Goal: Task Accomplishment & Management: Use online tool/utility

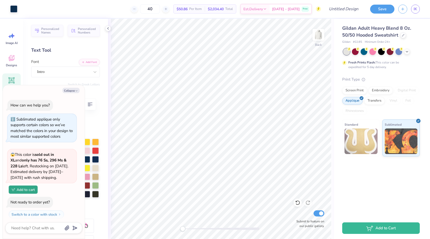
scroll to position [232, 0]
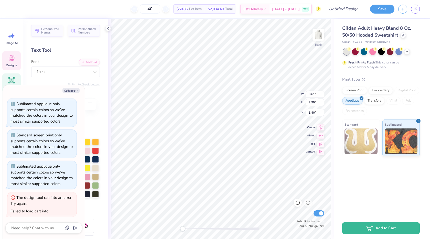
type textarea "x"
type textarea "S"
type textarea "x"
type textarea "Si"
type textarea "x"
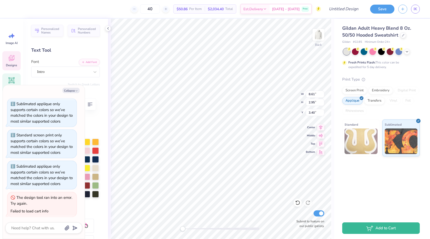
type textarea "Sig"
type textarea "x"
type textarea "Sig"
type textarea "x"
type textarea "Sig K"
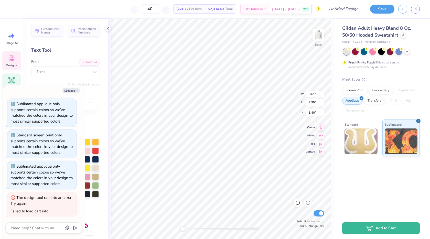
type textarea "x"
type textarea "Sig Ka"
type textarea "x"
type textarea "Sig Kap"
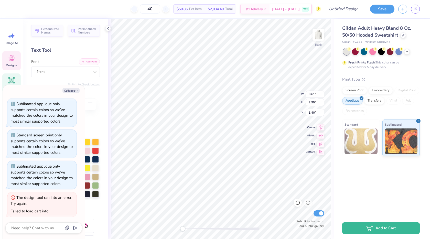
click at [88, 64] on button "Add Font" at bounding box center [89, 61] width 21 height 7
click at [76, 91] on icon "button" at bounding box center [76, 90] width 3 height 3
type textarea "x"
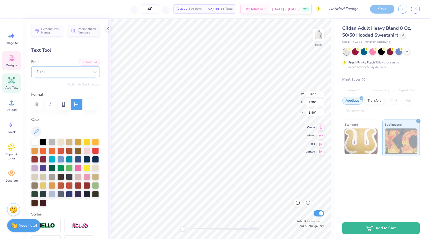
click at [82, 70] on div "Intro" at bounding box center [64, 72] width 54 height 8
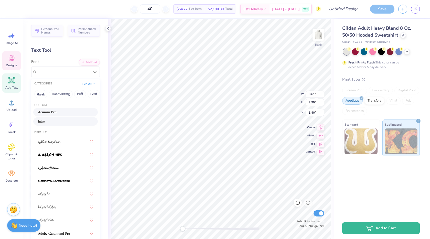
click at [62, 108] on div "Acumin Pro" at bounding box center [65, 112] width 64 height 8
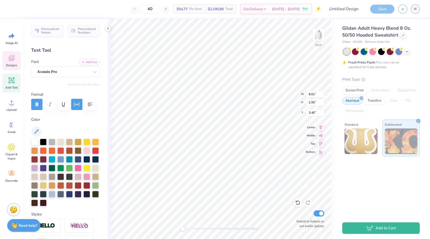
type textarea "SIG KAP"
click at [83, 72] on div "Acumin Pro" at bounding box center [64, 72] width 54 height 8
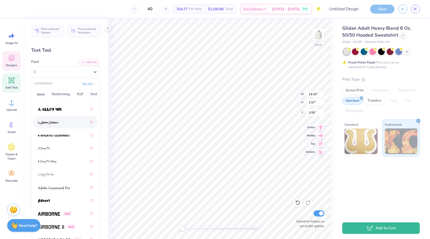
scroll to position [56, 0]
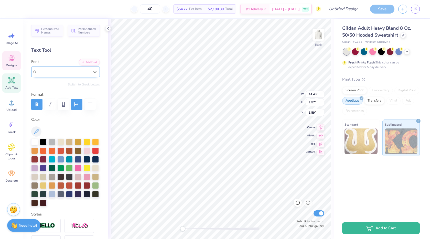
type input """
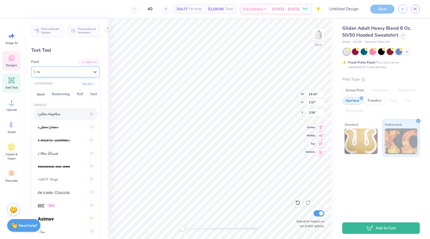
type input "s"
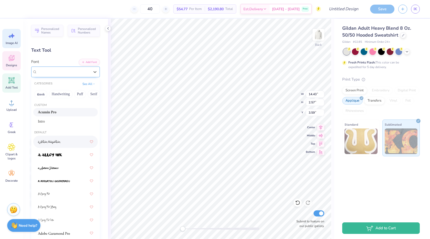
click at [13, 38] on icon at bounding box center [12, 36] width 8 height 8
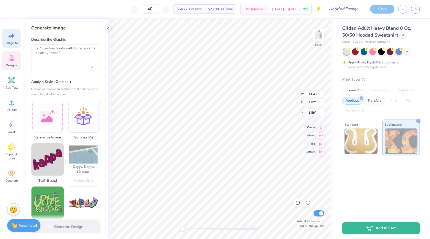
click at [52, 65] on div at bounding box center [66, 67] width 62 height 8
click at [56, 53] on textarea at bounding box center [66, 52] width 62 height 13
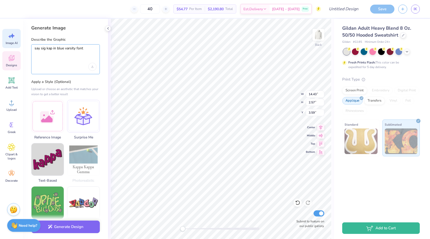
click at [74, 48] on textarea "say sig kap in blue varsity font" at bounding box center [66, 52] width 62 height 13
click at [82, 55] on textarea "say sig kap in blue varsity/baseball font" at bounding box center [66, 52] width 62 height 13
click at [58, 47] on textarea "say sig kap in blue varsity/baseball font" at bounding box center [66, 52] width 62 height 13
click at [54, 56] on textarea "say sig kap in navy varsity/baseball font" at bounding box center [66, 52] width 62 height 13
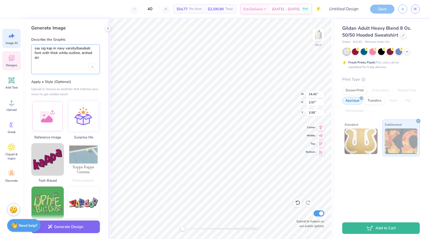
scroll to position [0, 0]
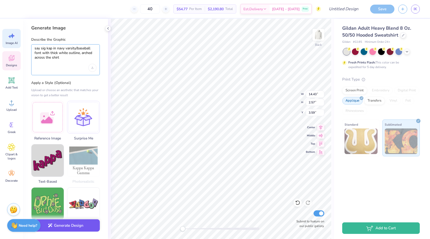
type textarea "say sig kap in navy varsity/baseball font with thick white outline, arched acro…"
click at [72, 225] on button "Generate Design" at bounding box center [65, 225] width 69 height 13
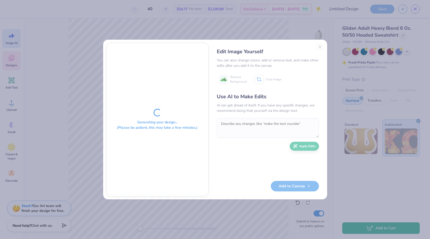
click at [217, 186] on div "Add to Canvas" at bounding box center [268, 186] width 102 height 10
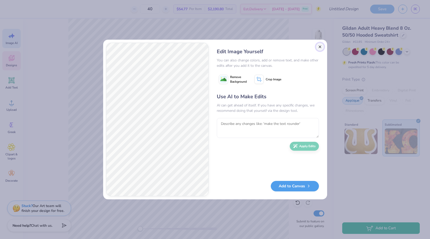
click at [320, 48] on button "Close" at bounding box center [319, 47] width 8 height 8
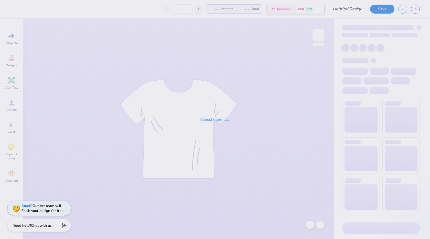
type input "white shorts"
type input "30"
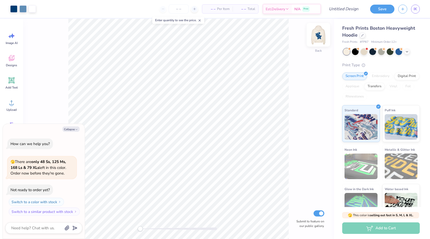
click at [322, 35] on img at bounding box center [318, 35] width 20 height 20
click at [359, 35] on div at bounding box center [362, 35] width 6 height 6
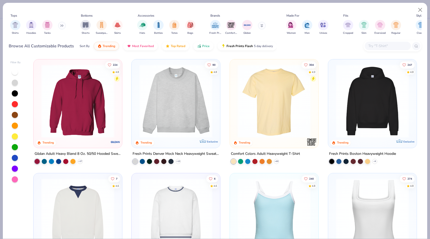
click at [181, 108] on img at bounding box center [176, 100] width 78 height 73
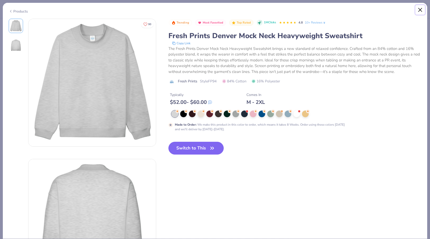
click at [420, 9] on button "Close" at bounding box center [420, 10] width 10 height 10
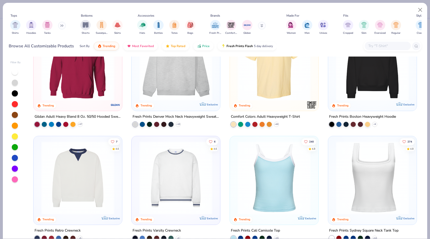
scroll to position [39, 0]
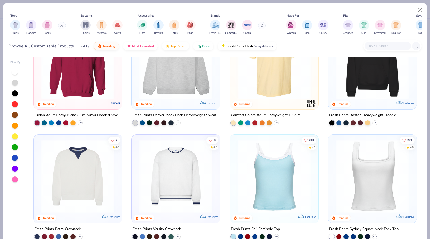
click at [101, 89] on img at bounding box center [78, 62] width 78 height 73
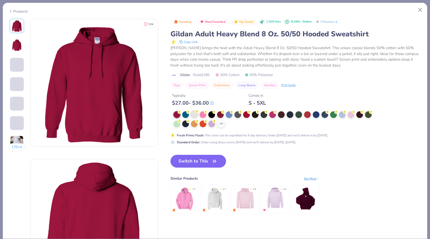
click at [192, 113] on div at bounding box center [194, 114] width 7 height 7
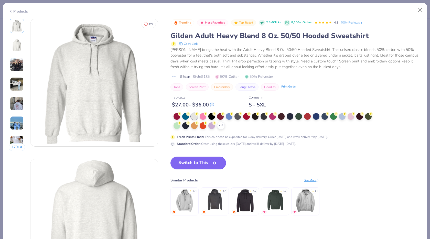
click at [208, 165] on button "Switch to This" at bounding box center [197, 162] width 55 height 13
click at [207, 164] on button "Switch to This" at bounding box center [197, 162] width 55 height 13
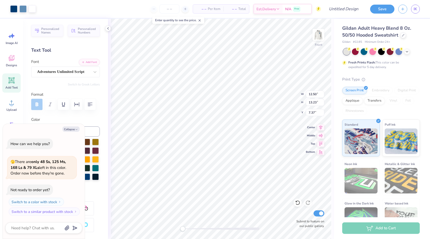
type textarea "x"
type input "7.29"
type input "7.39"
type input "7.55"
type textarea "x"
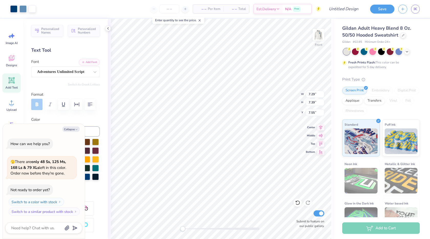
type input "10.78"
type input "10.51"
type input "10.09"
type textarea "x"
type input "10.20"
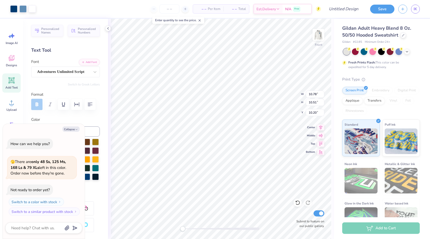
type textarea "x"
type input "7.16"
type input "7.26"
type input "7.61"
type textarea "x"
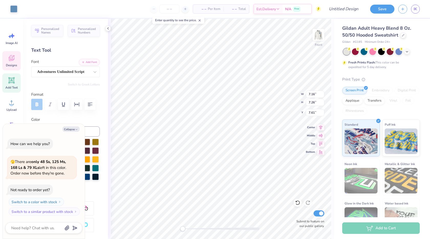
type input "2.37"
type input "1.03"
type input "11.27"
type textarea "x"
type input "6.23"
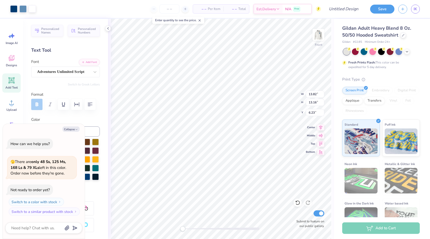
type textarea "x"
type input "6.00"
type textarea "x"
type input "7.59"
type textarea "x"
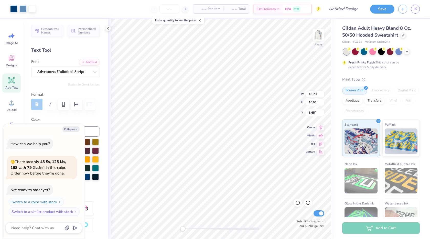
type input "8.13"
click at [316, 32] on img at bounding box center [318, 35] width 20 height 20
click at [315, 32] on img at bounding box center [318, 35] width 10 height 10
type textarea "x"
click at [216, 12] on div "– – Per Item" at bounding box center [208, 9] width 30 height 9
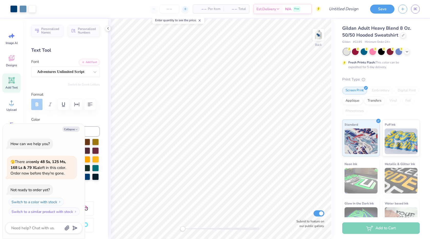
click at [185, 9] on line at bounding box center [185, 9] width 0 height 2
type input "12"
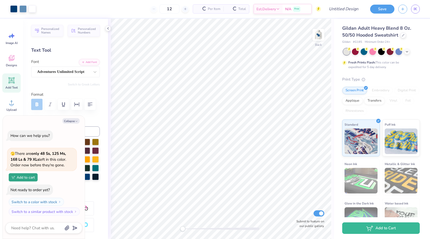
type textarea "x"
click at [162, 12] on input "12" at bounding box center [153, 8] width 20 height 9
click at [162, 9] on input "12" at bounding box center [153, 8] width 20 height 9
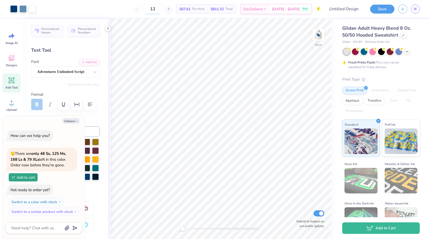
type input "1"
type input "40"
type textarea "x"
type input "40"
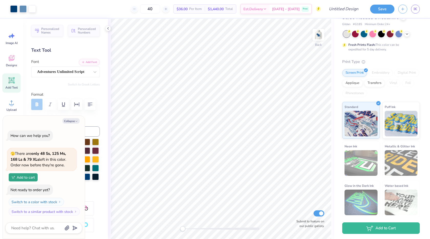
click at [392, 73] on div "Screen Print Embroidery Digital Print Applique Transfers Vinyl Foil Rhinestones" at bounding box center [380, 83] width 77 height 28
click at [358, 83] on div "Applique" at bounding box center [352, 82] width 20 height 8
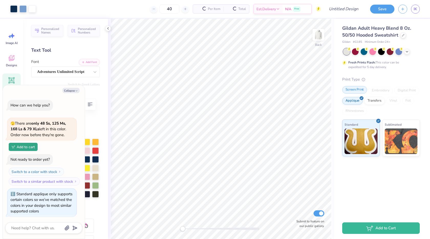
scroll to position [0, 0]
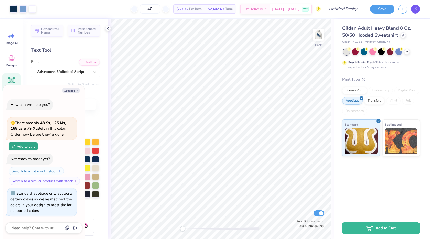
click at [415, 7] on span "IK" at bounding box center [415, 9] width 4 height 6
type textarea "x"
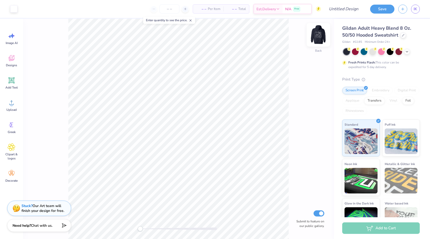
click at [320, 33] on img at bounding box center [318, 35] width 20 height 20
click at [317, 36] on img at bounding box center [318, 35] width 20 height 20
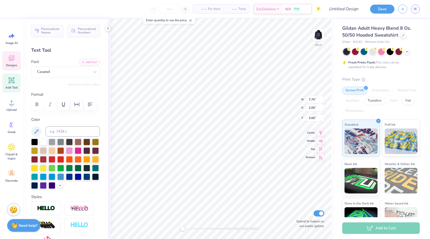
scroll to position [0, 0]
click at [55, 73] on div "Caramel" at bounding box center [64, 72] width 54 height 8
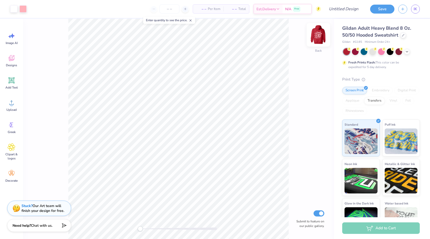
click at [320, 35] on img at bounding box center [318, 35] width 20 height 20
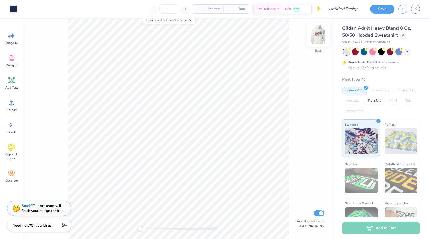
click at [323, 37] on img at bounding box center [318, 35] width 20 height 20
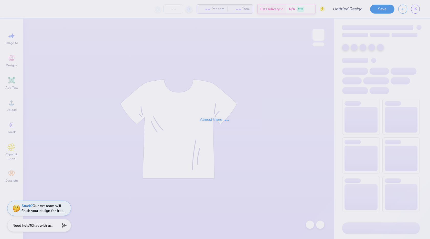
type input "Spring Sweatshirt"
type input "60"
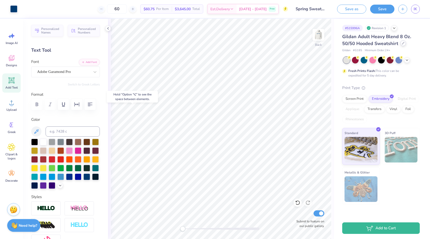
click at [401, 44] on icon at bounding box center [402, 43] width 3 height 3
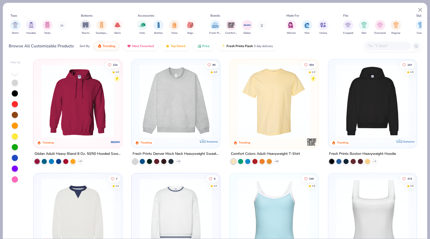
click at [383, 42] on div at bounding box center [387, 46] width 46 height 8
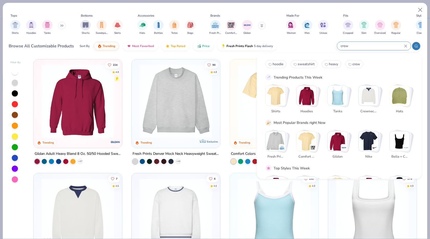
type input "crew"
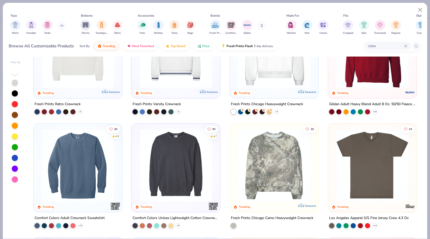
scroll to position [53, 0]
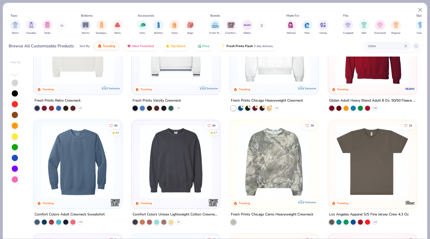
click at [88, 173] on img at bounding box center [78, 161] width 78 height 73
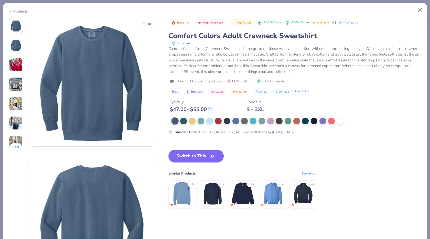
click at [21, 46] on img at bounding box center [16, 45] width 12 height 12
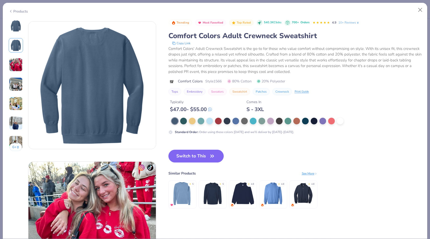
click at [18, 58] on img at bounding box center [16, 65] width 14 height 14
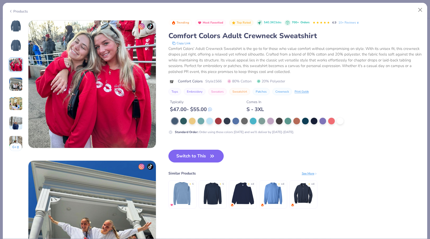
scroll to position [280, 0]
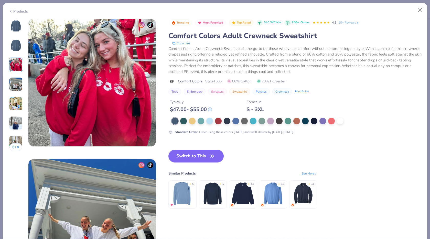
click at [12, 85] on img at bounding box center [16, 84] width 14 height 14
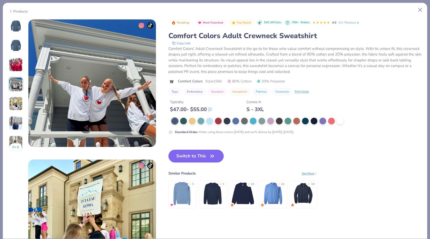
scroll to position [420, 0]
click at [422, 9] on button "Close" at bounding box center [420, 10] width 10 height 10
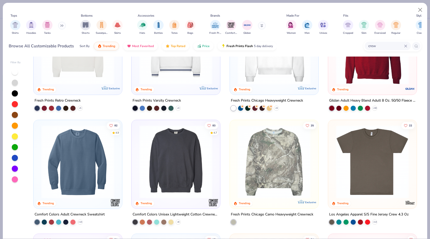
click at [188, 165] on img at bounding box center [176, 161] width 78 height 73
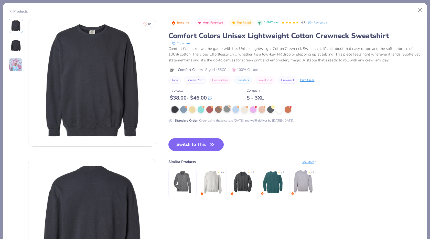
click at [228, 109] on div at bounding box center [226, 109] width 7 height 7
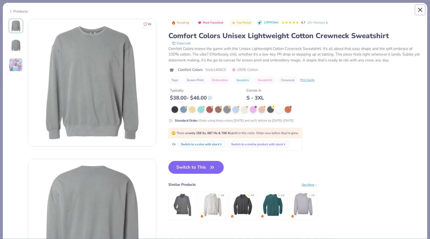
click at [418, 11] on button "Close" at bounding box center [420, 10] width 10 height 10
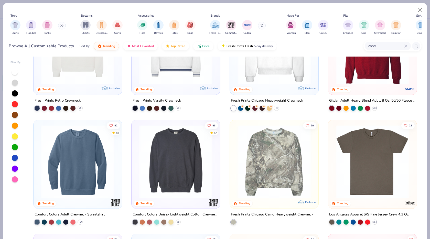
click at [177, 151] on img at bounding box center [176, 161] width 78 height 73
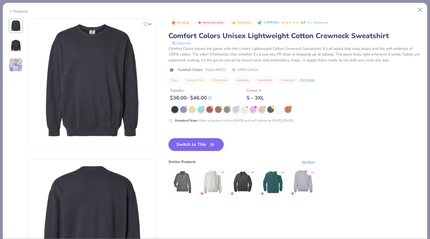
click at [213, 184] on img at bounding box center [212, 182] width 24 height 24
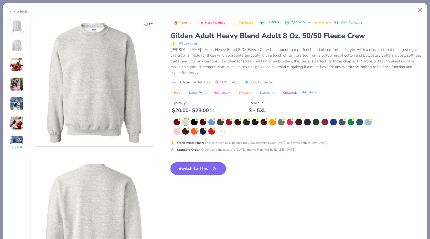
click at [203, 164] on button "Switch to This" at bounding box center [197, 168] width 55 height 13
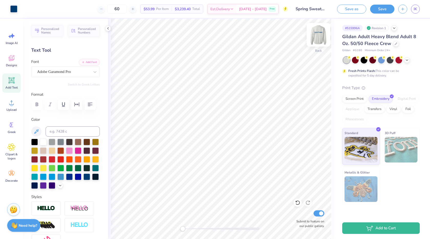
click at [320, 32] on img at bounding box center [318, 35] width 20 height 20
type input "6.25"
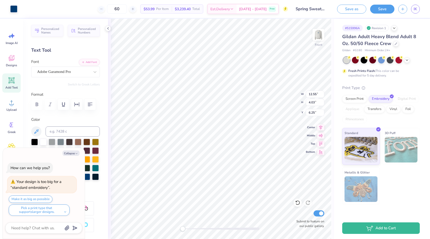
type textarea "x"
type input "6.36"
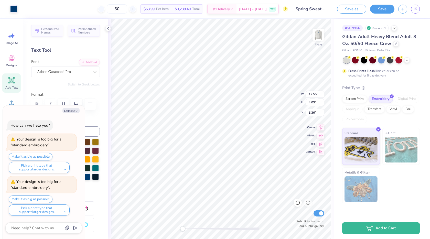
type textarea "x"
type input "6.51"
type textarea "x"
type input "11.93"
type input "3.83"
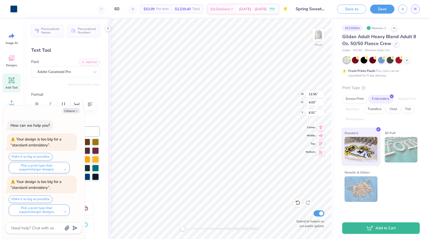
type input "6.71"
type textarea "x"
type input "6.40"
click at [12, 59] on icon at bounding box center [12, 58] width 6 height 6
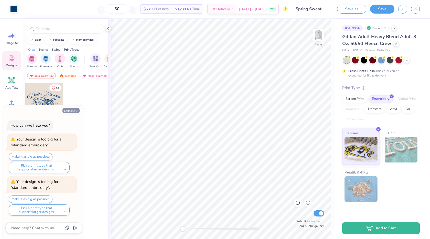
click at [77, 112] on icon "button" at bounding box center [76, 110] width 3 height 3
type textarea "x"
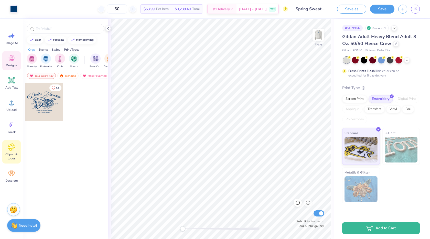
click at [10, 150] on icon at bounding box center [11, 147] width 7 height 8
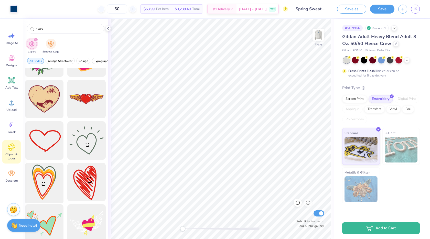
scroll to position [239, 0]
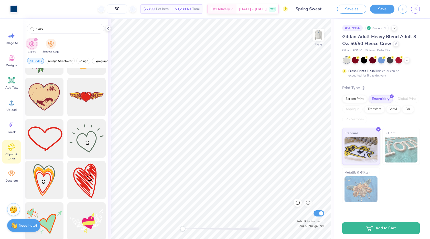
type input "heart"
click at [37, 139] on div at bounding box center [44, 138] width 42 height 42
click at [14, 8] on div at bounding box center [13, 8] width 7 height 7
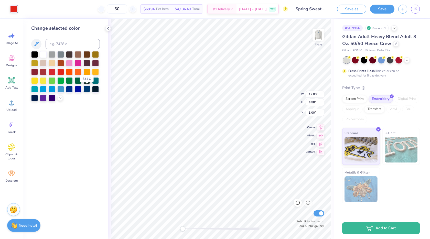
click at [87, 89] on div at bounding box center [86, 88] width 7 height 7
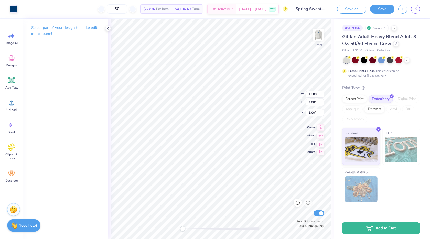
type input "2.47"
type input "1.77"
type input "9.82"
type input "2.16"
type input "1.55"
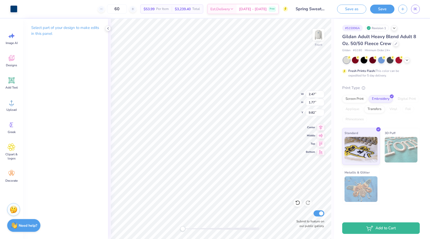
type input "10.03"
click at [318, 32] on img at bounding box center [318, 35] width 20 height 20
click at [316, 34] on img at bounding box center [318, 35] width 20 height 20
click at [363, 124] on div "Art colors 60 $53.99 Per Item $3,239.40 Total Est. Delivery [DATE] - [DATE] Fre…" at bounding box center [215, 119] width 430 height 239
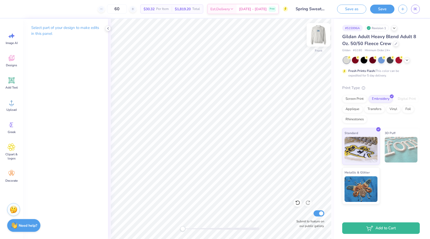
click at [319, 39] on img at bounding box center [318, 35] width 20 height 20
click at [319, 35] on img at bounding box center [318, 35] width 20 height 20
click at [319, 38] on img at bounding box center [318, 35] width 20 height 20
click at [319, 34] on img at bounding box center [318, 35] width 20 height 20
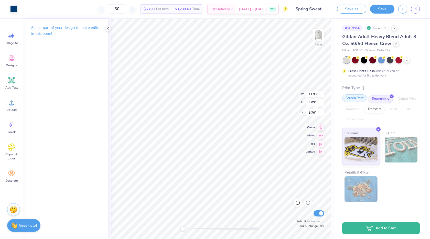
click at [355, 99] on div "Screen Print" at bounding box center [354, 98] width 25 height 8
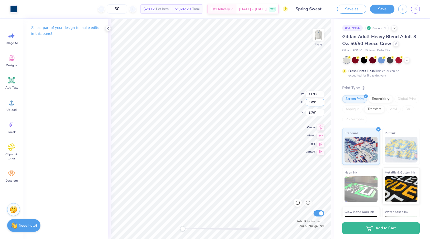
type input "6.48"
click at [320, 36] on img at bounding box center [318, 35] width 20 height 20
click at [319, 35] on img at bounding box center [318, 35] width 20 height 20
click at [395, 44] on icon at bounding box center [395, 43] width 3 height 3
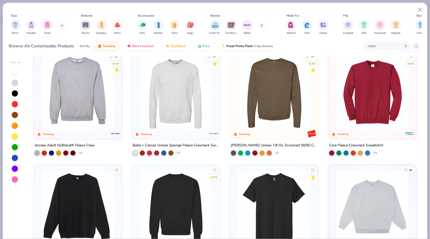
scroll to position [234, 0]
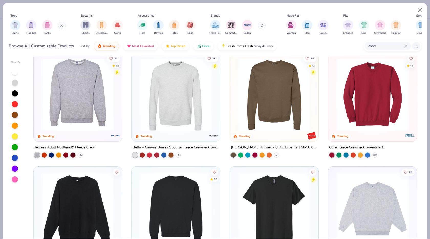
click at [86, 102] on img at bounding box center [78, 94] width 78 height 73
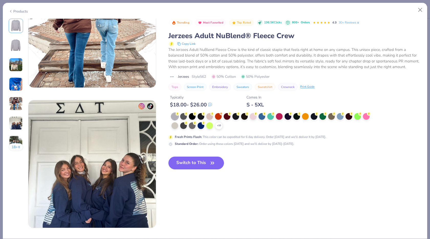
scroll to position [619, 0]
click at [176, 127] on div at bounding box center [174, 125] width 7 height 7
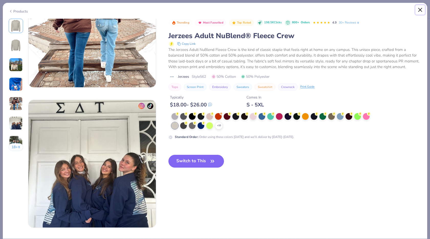
click at [421, 10] on button "Close" at bounding box center [420, 10] width 10 height 10
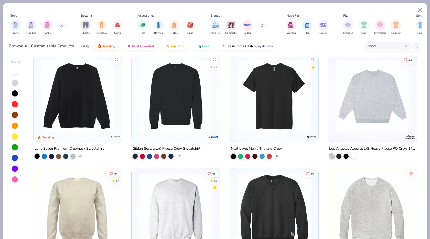
scroll to position [356, 0]
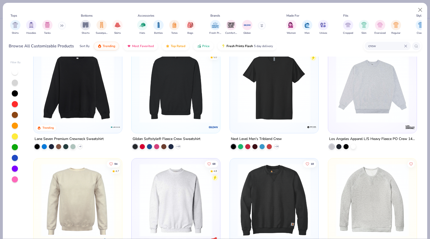
click at [375, 100] on img at bounding box center [372, 86] width 78 height 73
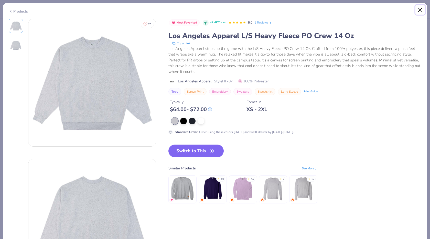
click at [420, 10] on button "Close" at bounding box center [420, 10] width 10 height 10
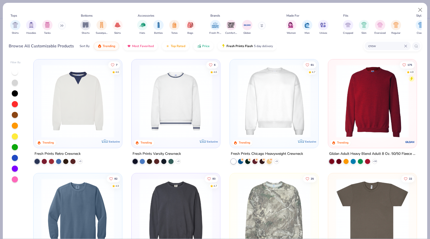
click at [381, 47] on input "crew" at bounding box center [385, 46] width 36 height 6
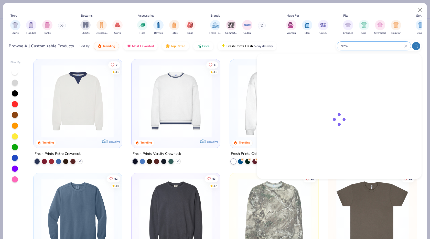
click at [381, 47] on input "crew" at bounding box center [372, 46] width 64 height 6
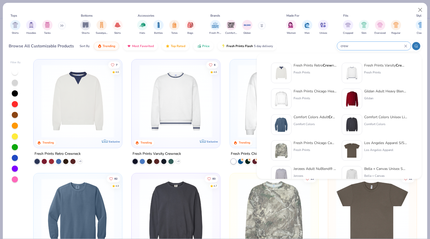
click at [381, 47] on input "crew" at bounding box center [372, 46] width 64 height 6
click at [345, 47] on input "crew" at bounding box center [372, 46] width 64 height 6
type input "crewg"
click at [345, 47] on input "crewg" at bounding box center [372, 46] width 64 height 6
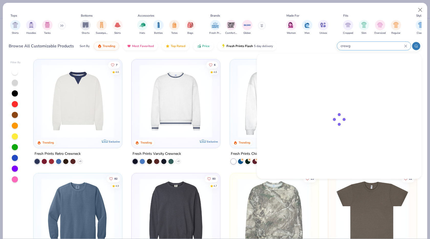
click at [345, 47] on input "crewg" at bounding box center [372, 46] width 64 height 6
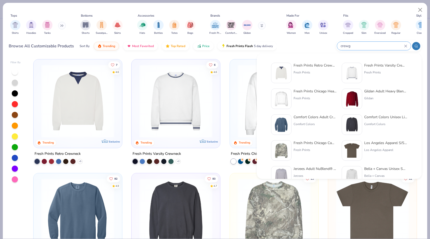
drag, startPoint x: 359, startPoint y: 47, endPoint x: 320, endPoint y: 47, distance: 38.6
click at [320, 47] on div "Browse All Customizable Products Sort By Trending Most Favorited Top Rated Pric…" at bounding box center [215, 46] width 412 height 14
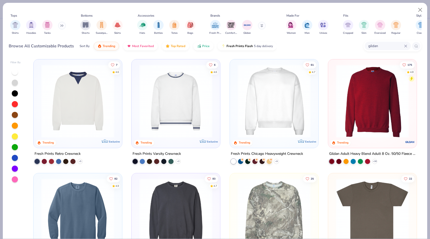
type input "gildan"
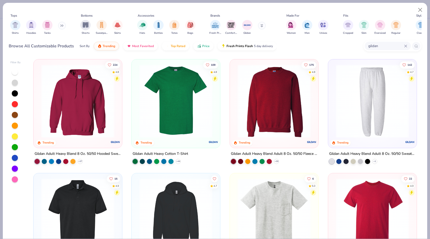
click at [97, 100] on img at bounding box center [78, 100] width 78 height 73
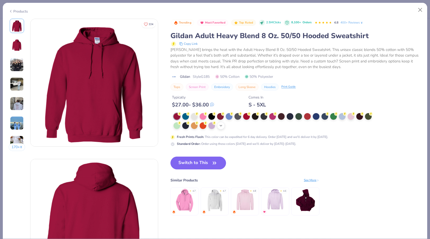
click at [220, 126] on icon at bounding box center [221, 125] width 4 height 4
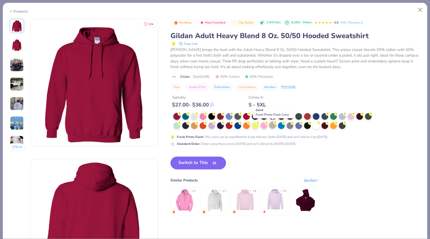
click at [273, 126] on div at bounding box center [272, 125] width 7 height 7
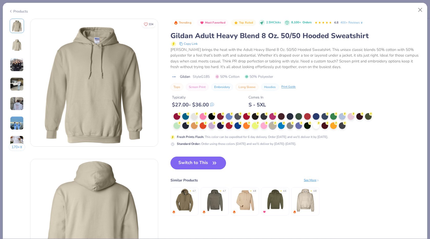
click at [221, 166] on button "Switch to This" at bounding box center [197, 162] width 55 height 13
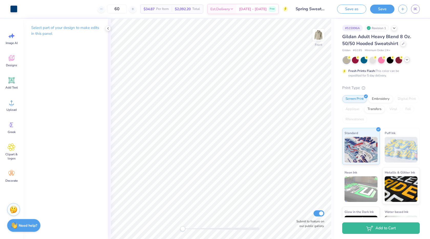
click at [404, 61] on icon at bounding box center [406, 60] width 4 height 4
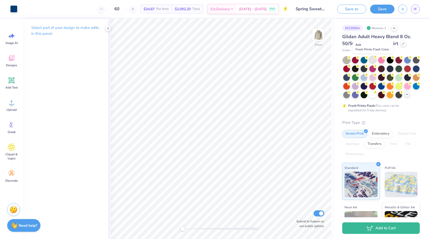
click at [372, 58] on div at bounding box center [372, 59] width 7 height 7
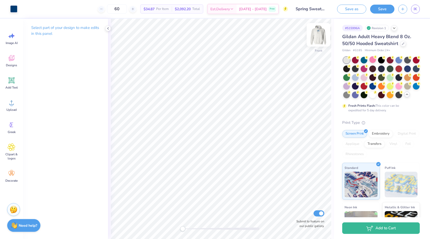
click at [314, 39] on img at bounding box center [318, 35] width 20 height 20
click at [314, 41] on img at bounding box center [318, 35] width 20 height 20
click at [401, 45] on div at bounding box center [403, 43] width 6 height 6
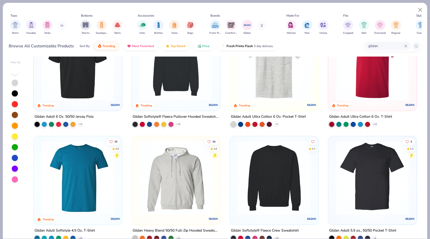
scroll to position [152, 0]
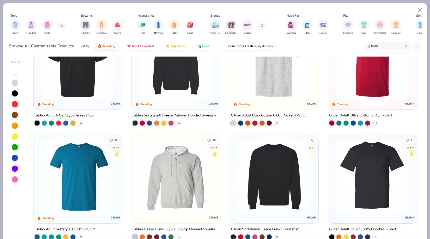
click at [180, 86] on img at bounding box center [176, 62] width 78 height 73
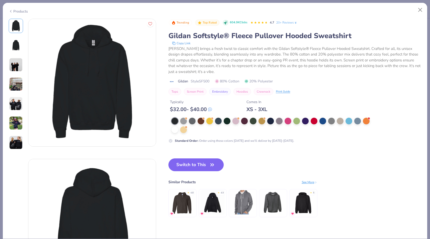
click at [17, 65] on img at bounding box center [16, 65] width 14 height 14
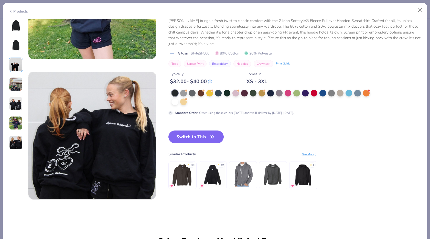
scroll to position [789, 0]
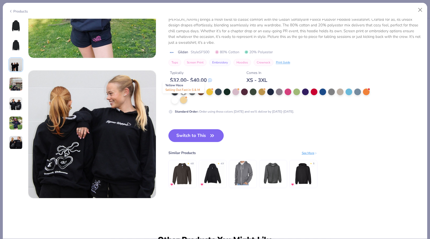
click at [182, 100] on div at bounding box center [183, 100] width 7 height 7
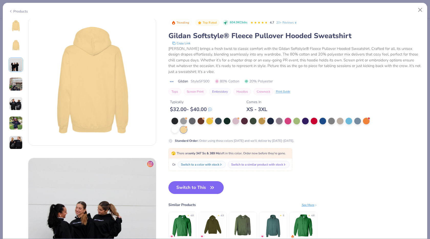
click at [14, 27] on img at bounding box center [16, 26] width 12 height 12
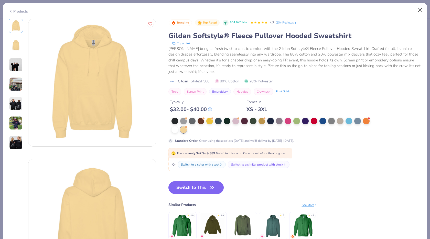
click at [422, 9] on button "Close" at bounding box center [420, 10] width 10 height 10
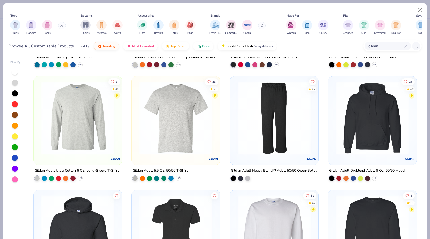
scroll to position [325, 0]
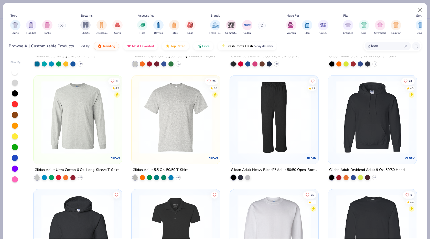
click at [370, 140] on img at bounding box center [372, 117] width 78 height 73
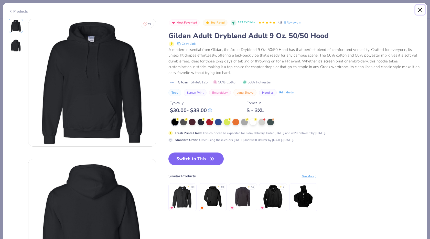
click at [420, 10] on button "Close" at bounding box center [420, 10] width 10 height 10
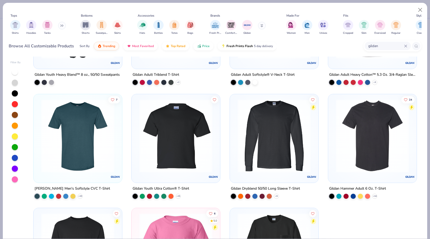
scroll to position [879, 0]
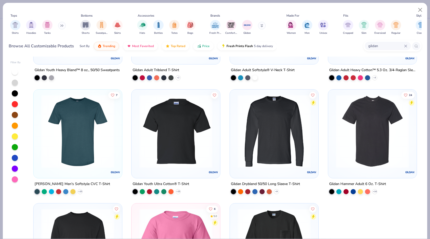
click at [381, 43] on input "gildan" at bounding box center [385, 46] width 36 height 6
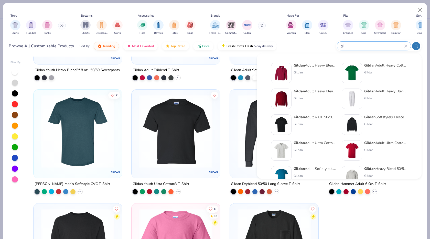
type input "g"
type input "hoodie"
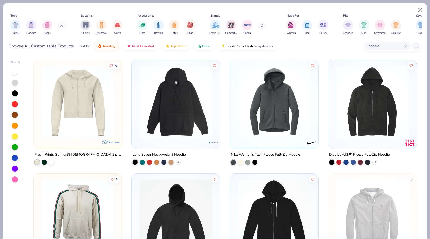
scroll to position [0, 0]
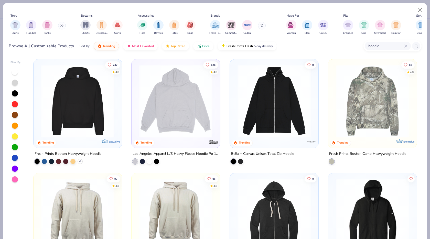
click at [98, 100] on img at bounding box center [78, 100] width 78 height 73
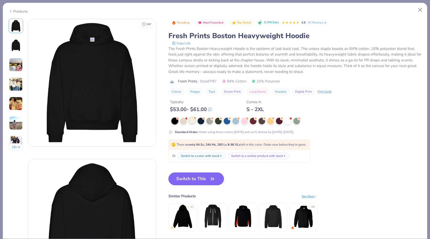
click at [192, 120] on div at bounding box center [192, 120] width 7 height 7
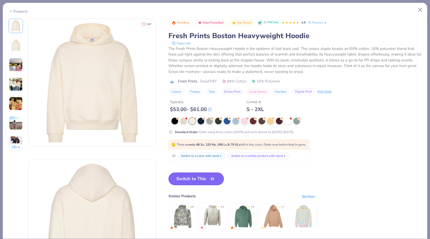
click at [18, 50] on img at bounding box center [16, 45] width 12 height 12
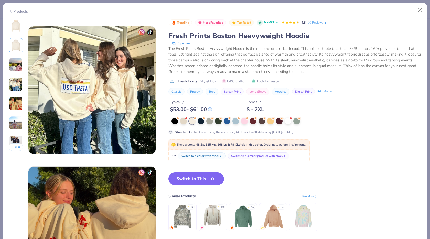
scroll to position [398, 0]
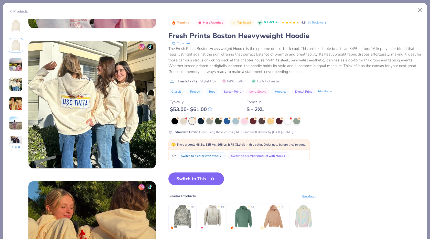
click at [116, 116] on img at bounding box center [91, 104] width 127 height 127
click at [196, 181] on button "Switch to This" at bounding box center [195, 178] width 55 height 13
click at [215, 178] on icon "button" at bounding box center [212, 178] width 7 height 7
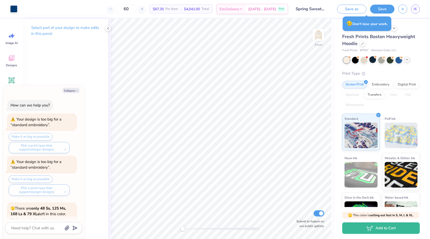
scroll to position [53, 0]
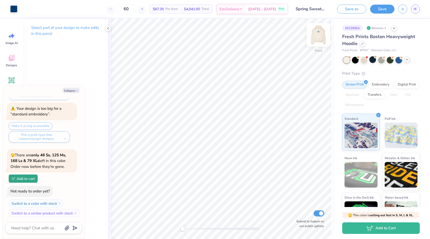
click at [312, 39] on img at bounding box center [318, 35] width 20 height 20
click at [403, 63] on div at bounding box center [381, 60] width 76 height 7
click at [404, 61] on div at bounding box center [407, 60] width 6 height 6
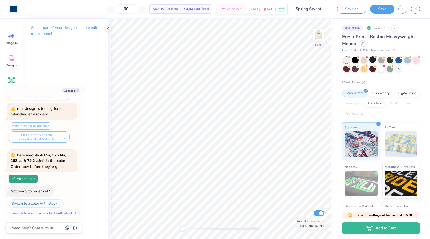
click at [364, 42] on div at bounding box center [362, 43] width 6 height 6
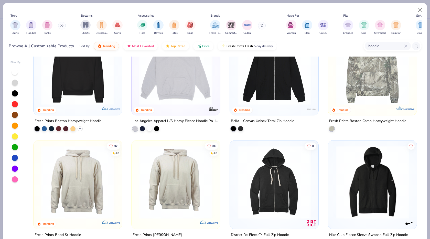
scroll to position [39, 0]
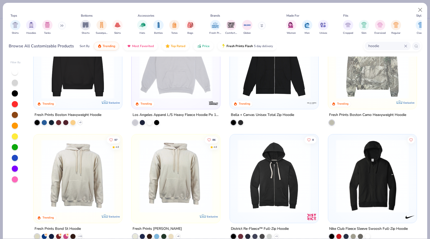
click at [381, 45] on input "hoodie" at bounding box center [385, 46] width 36 height 6
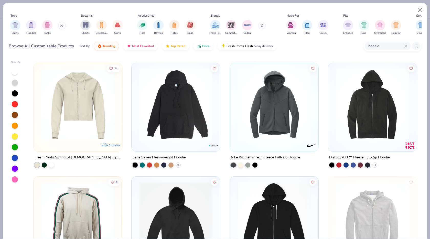
scroll to position [242, 0]
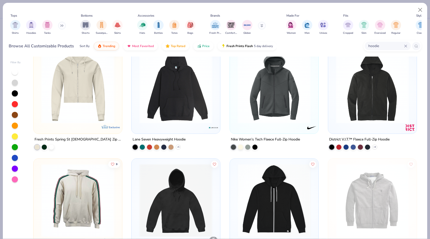
click at [202, 131] on div at bounding box center [175, 89] width 88 height 88
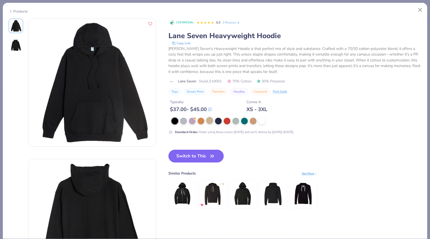
click at [210, 121] on div at bounding box center [209, 120] width 7 height 7
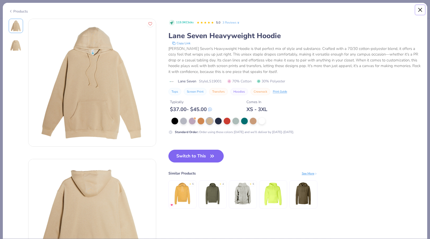
click at [419, 12] on button "Close" at bounding box center [420, 10] width 10 height 10
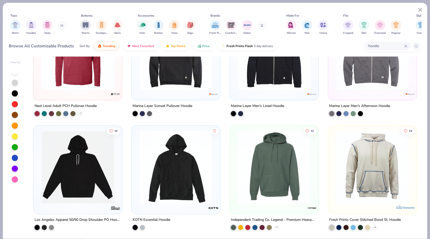
scroll to position [956, 0]
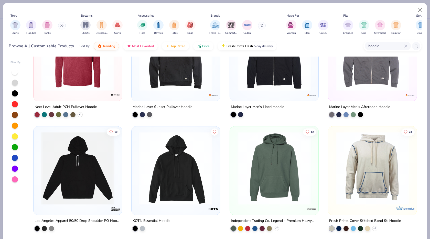
click at [267, 180] on img at bounding box center [274, 167] width 78 height 73
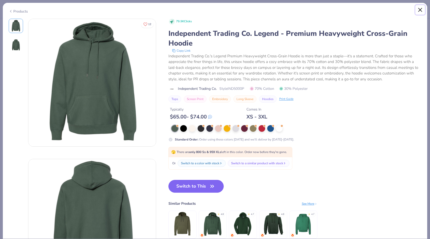
click at [421, 9] on button "Close" at bounding box center [420, 10] width 10 height 10
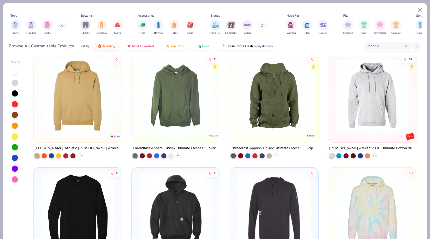
scroll to position [2387, 0]
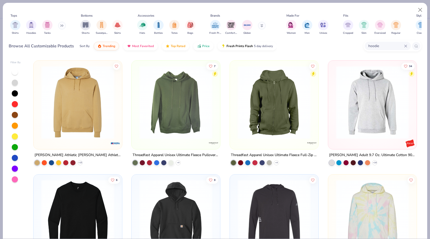
click at [78, 108] on img at bounding box center [78, 102] width 78 height 73
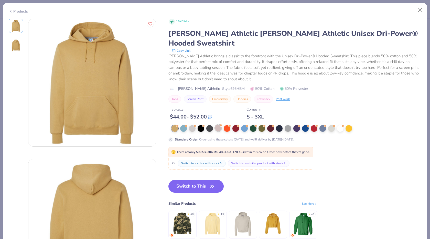
click at [217, 125] on div at bounding box center [218, 128] width 7 height 7
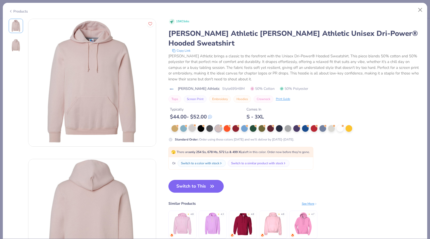
click at [194, 125] on div at bounding box center [192, 128] width 7 height 7
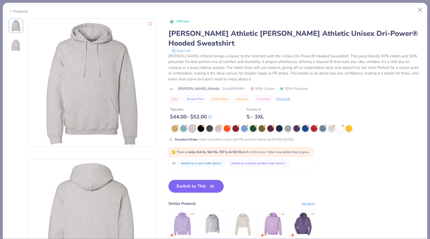
click at [414, 7] on div "Products" at bounding box center [215, 9] width 424 height 13
click at [422, 12] on button "Close" at bounding box center [420, 10] width 10 height 10
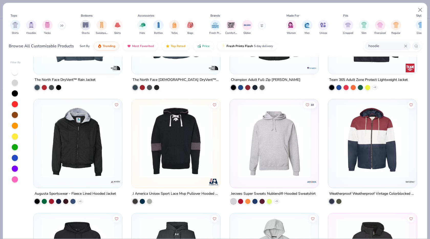
scroll to position [2693, 0]
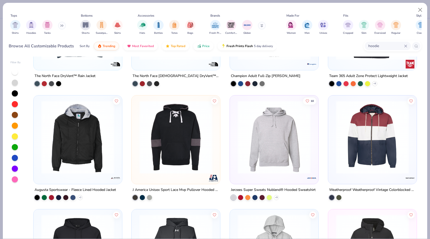
click at [293, 130] on img at bounding box center [274, 136] width 78 height 73
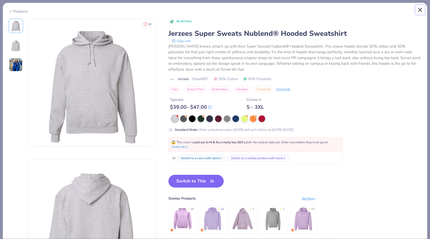
click at [421, 9] on button "Close" at bounding box center [420, 10] width 10 height 10
type textarea "x"
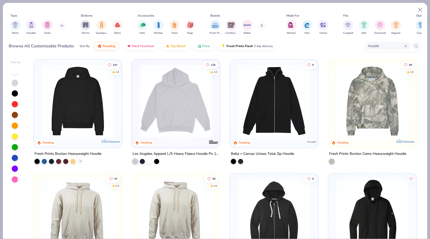
click at [407, 48] on div "hoodie" at bounding box center [387, 46] width 46 height 8
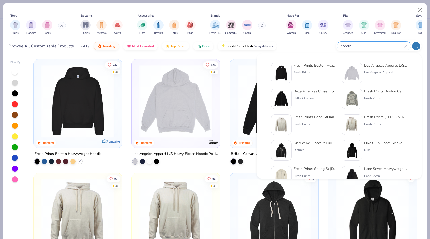
click at [404, 46] on icon at bounding box center [405, 45] width 3 height 3
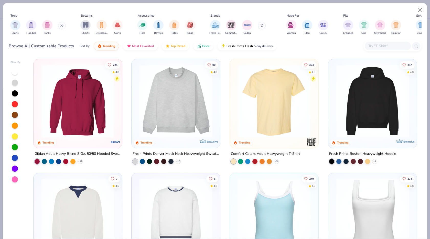
click at [87, 108] on img at bounding box center [78, 100] width 78 height 73
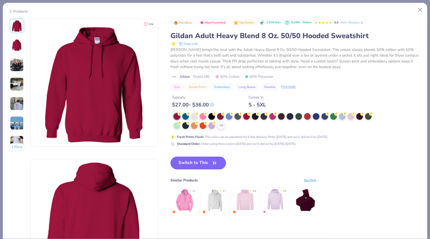
click at [17, 149] on button "170 +" at bounding box center [17, 147] width 17 height 8
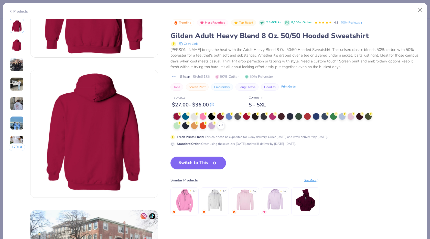
scroll to position [11, 0]
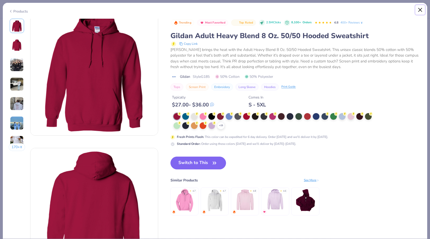
click at [421, 9] on button "Close" at bounding box center [420, 10] width 10 height 10
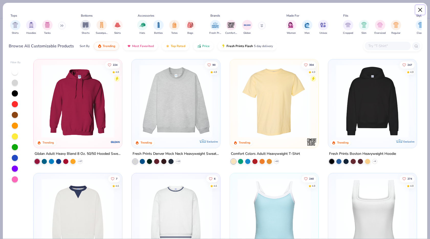
click at [419, 8] on button "Close" at bounding box center [420, 10] width 10 height 10
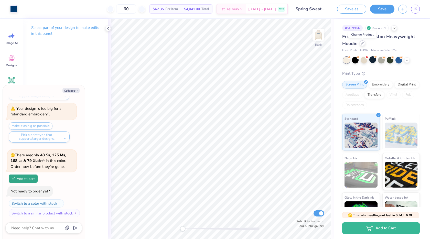
click at [363, 43] on icon at bounding box center [362, 43] width 3 height 3
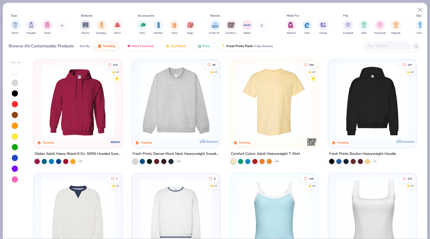
click at [67, 116] on img at bounding box center [78, 100] width 78 height 73
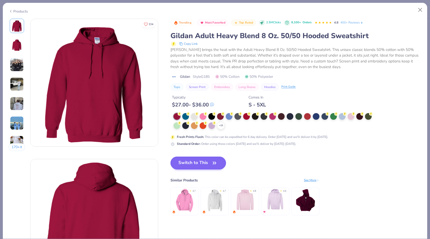
click at [195, 117] on div at bounding box center [194, 116] width 7 height 7
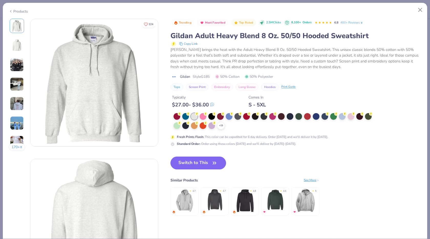
click at [190, 163] on button "Switch to This" at bounding box center [197, 162] width 55 height 13
click at [207, 164] on button "Switch to This" at bounding box center [197, 162] width 55 height 13
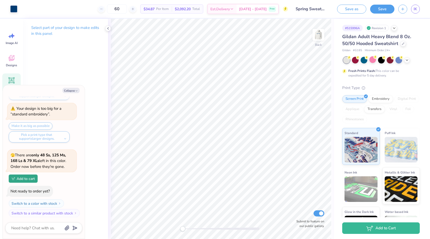
click at [13, 81] on icon at bounding box center [11, 80] width 5 height 5
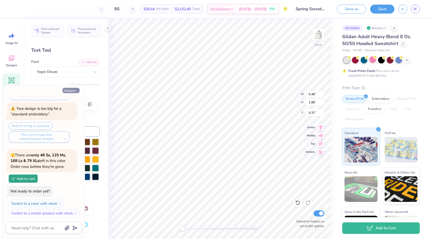
click at [73, 89] on button "Collapse" at bounding box center [70, 90] width 17 height 5
type textarea "x"
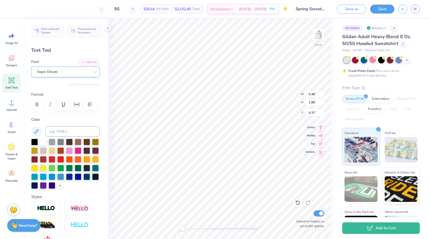
click at [85, 70] on div "Super Dream" at bounding box center [64, 72] width 54 height 8
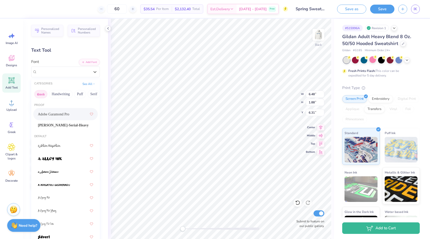
click at [40, 95] on button "Greek" at bounding box center [40, 94] width 13 height 8
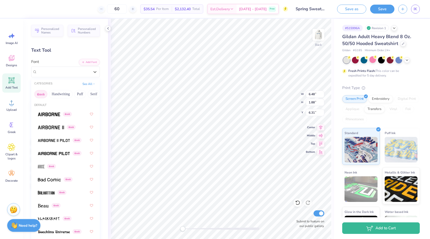
click at [40, 92] on button "Greek" at bounding box center [40, 94] width 13 height 8
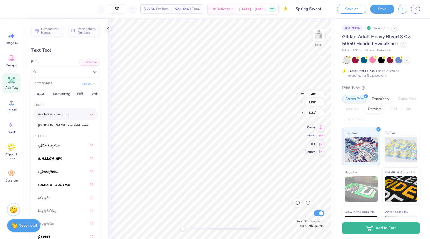
click at [41, 92] on button "Greek" at bounding box center [40, 94] width 13 height 8
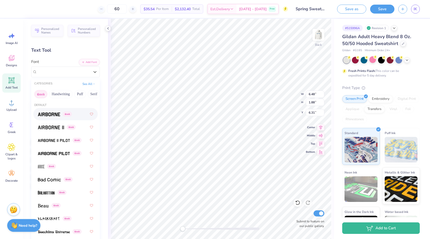
click at [50, 114] on img at bounding box center [49, 114] width 22 height 4
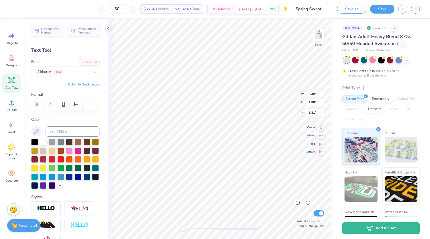
type textarea "1 8"
type input "1.03"
type input "0.66"
type input "4.30"
click at [88, 178] on div at bounding box center [86, 176] width 7 height 7
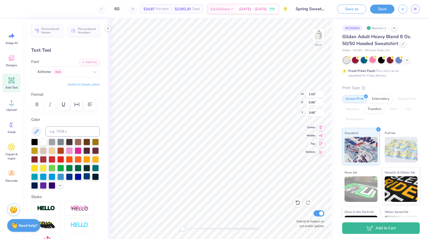
type textarea "18"
click at [80, 106] on button "button" at bounding box center [76, 104] width 11 height 11
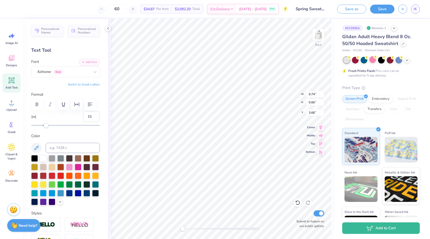
type input "16"
drag, startPoint x: 40, startPoint y: 125, endPoint x: 52, endPoint y: 125, distance: 11.2
click at [49, 125] on div "Accessibility label" at bounding box center [45, 125] width 5 height 5
type input "9"
click at [48, 124] on div at bounding box center [65, 125] width 69 height 5
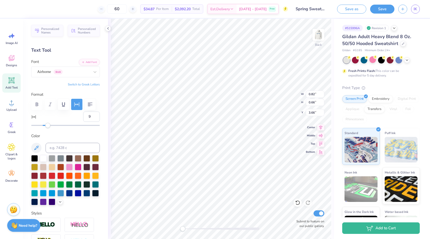
type textarea "1"
type textarea "74"
type input "6"
drag, startPoint x: 48, startPoint y: 125, endPoint x: 46, endPoint y: 128, distance: 4.5
click at [46, 128] on div "Personalized Names Personalized Numbers Text Tool Add Font Font Airborne Greek …" at bounding box center [65, 129] width 85 height 220
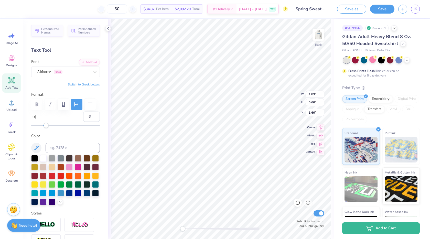
type input "4"
click at [45, 126] on div "Accessibility label" at bounding box center [44, 125] width 5 height 5
type input "3"
click at [44, 126] on div "Accessibility label" at bounding box center [44, 125] width 5 height 5
type input "2"
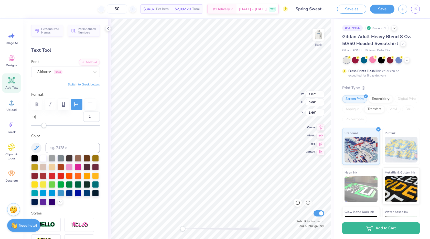
click at [44, 126] on div "Accessibility label" at bounding box center [43, 125] width 5 height 5
type input "-6"
drag, startPoint x: 43, startPoint y: 126, endPoint x: 39, endPoint y: 127, distance: 3.6
click at [39, 127] on div "Accessibility label" at bounding box center [39, 125] width 5 height 5
click at [91, 118] on input "-6" at bounding box center [91, 116] width 17 height 10
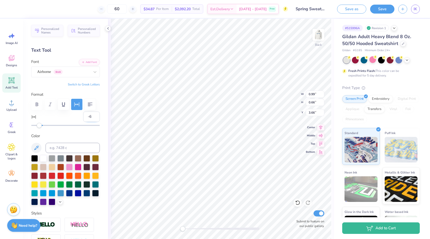
click at [91, 118] on input "-6" at bounding box center [91, 116] width 17 height 10
click at [89, 115] on input "-6" at bounding box center [91, 116] width 17 height 10
type input "-0"
type input "-2"
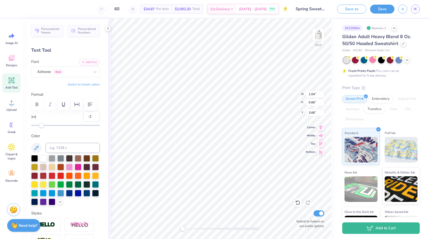
click at [41, 125] on div "Accessibility label" at bounding box center [41, 125] width 5 height 5
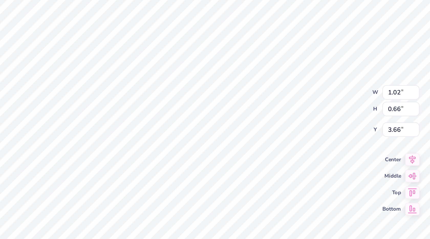
type input "0.92"
type input "0.60"
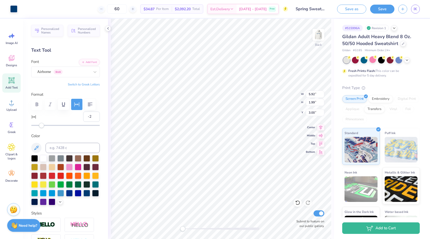
type input "5.29"
type input "1.78"
type input "3.21"
type input "5.29"
click at [65, 70] on div "Airborne Greek" at bounding box center [64, 72] width 54 height 8
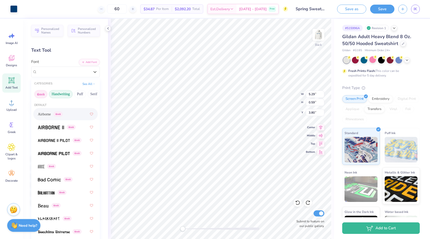
click at [61, 93] on button "Handwriting" at bounding box center [61, 94] width 24 height 8
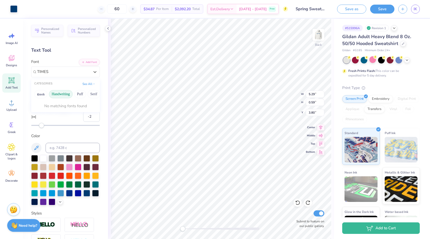
click at [62, 92] on button "Handwriting" at bounding box center [61, 94] width 24 height 8
click at [52, 114] on span "Times New Roman" at bounding box center [52, 113] width 28 height 5
type input "TIMES"
type input "0.74"
click at [58, 72] on div "Airborne Greek" at bounding box center [64, 72] width 54 height 8
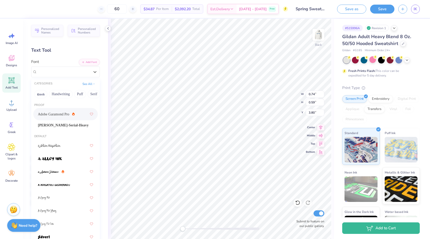
click at [48, 117] on div "Adobe Garamond Pro" at bounding box center [65, 113] width 55 height 9
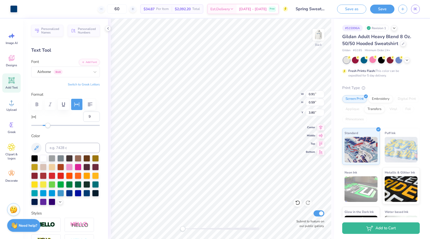
type input "-2"
click at [43, 71] on div "Airborne Greek" at bounding box center [64, 72] width 54 height 8
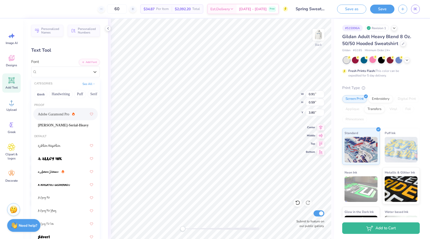
click at [45, 112] on span "Adobe Garamond Pro" at bounding box center [53, 113] width 31 height 5
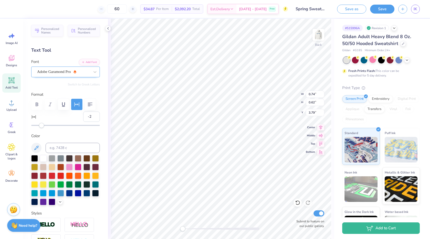
click at [58, 71] on div "Adobe Garamond Pro" at bounding box center [64, 72] width 54 height 8
click at [55, 114] on span "Times New Roman" at bounding box center [52, 113] width 28 height 5
type input "TIMES"
type input "0.53"
type input "3.83"
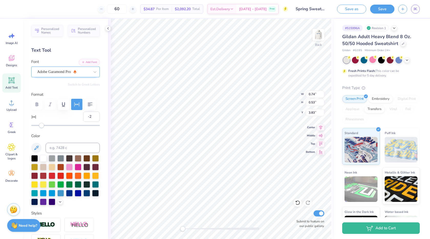
type input "9"
click at [66, 69] on div "Adobe Garamond Pro" at bounding box center [64, 72] width 54 height 8
click at [52, 116] on span "Times New Roman" at bounding box center [52, 113] width 28 height 5
type input "TIMES"
click at [88, 121] on input "-2" at bounding box center [91, 116] width 17 height 10
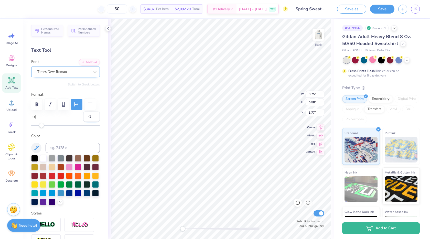
click at [89, 116] on input "-2" at bounding box center [91, 116] width 17 height 10
type input "-0"
type input "0"
type input "2"
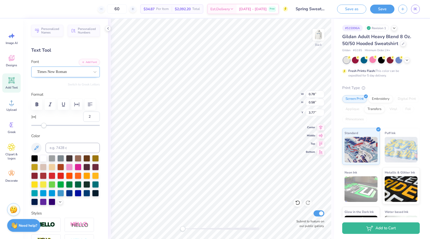
click at [44, 126] on div "Accessibility label" at bounding box center [43, 125] width 5 height 5
type input "6"
click at [46, 123] on div "Accessibility label" at bounding box center [46, 125] width 5 height 5
type input "5"
click at [46, 123] on div "Accessibility label" at bounding box center [45, 125] width 5 height 5
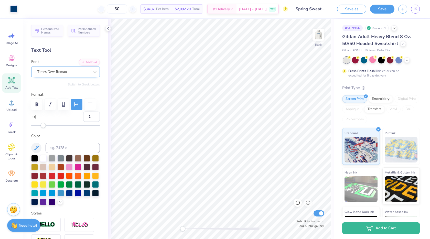
type input "2"
click at [44, 126] on div at bounding box center [65, 125] width 69 height 5
type input "0.71"
type input "0.57"
type input "3.77"
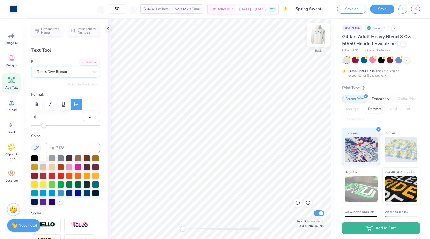
click at [319, 36] on img at bounding box center [318, 35] width 20 height 20
click at [317, 40] on img at bounding box center [318, 35] width 20 height 20
type input "1.61"
type input "1.76"
type input "3.22"
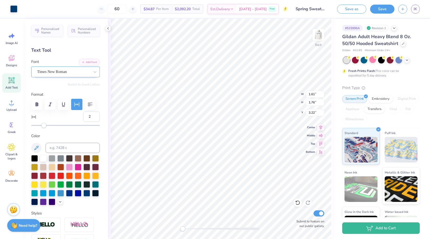
type input "0.65"
type input "1.65"
type input "3.31"
click at [200, 227] on div at bounding box center [221, 228] width 77 height 3
type input "3.74"
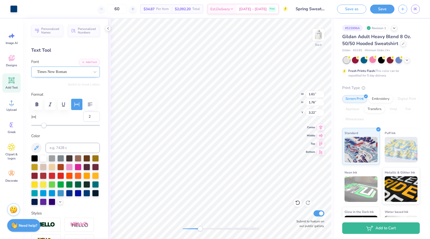
type input "1.77"
